Goal: Task Accomplishment & Management: Complete application form

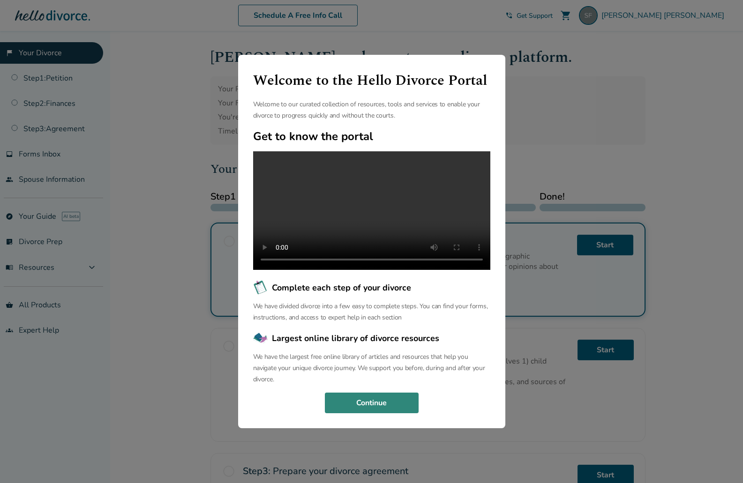
click at [393, 405] on button "Continue" at bounding box center [372, 403] width 94 height 21
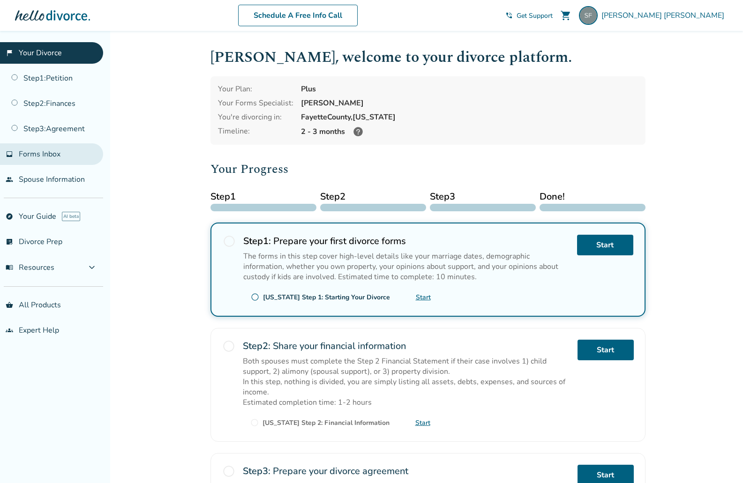
click at [44, 154] on span "Forms Inbox" at bounding box center [40, 154] width 42 height 10
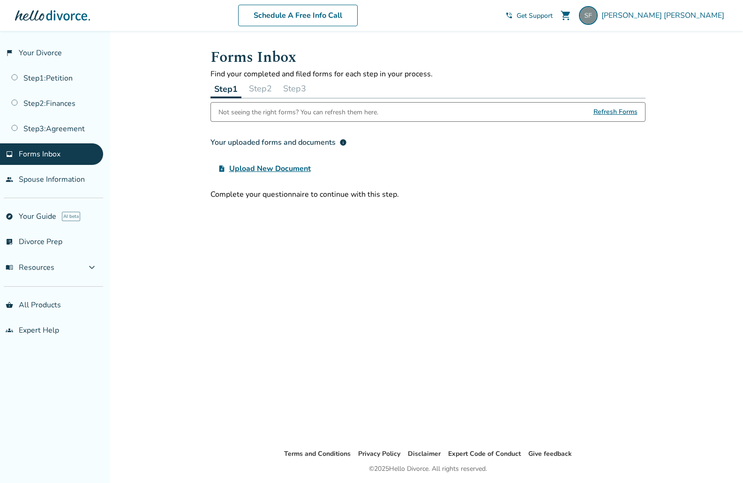
click at [282, 113] on div "Not seeing the right forms? You can refresh them here." at bounding box center [298, 112] width 160 height 19
click at [334, 18] on link "Schedule A Free Info Call" at bounding box center [298, 16] width 120 height 22
click at [62, 105] on link "Step 2 : Finances" at bounding box center [51, 104] width 103 height 22
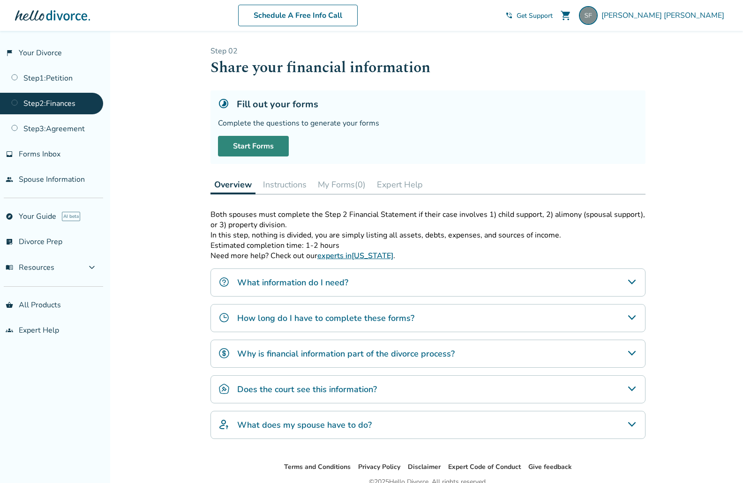
click at [256, 148] on link "Start Forms" at bounding box center [253, 146] width 71 height 21
